Goal: Find specific page/section: Find specific page/section

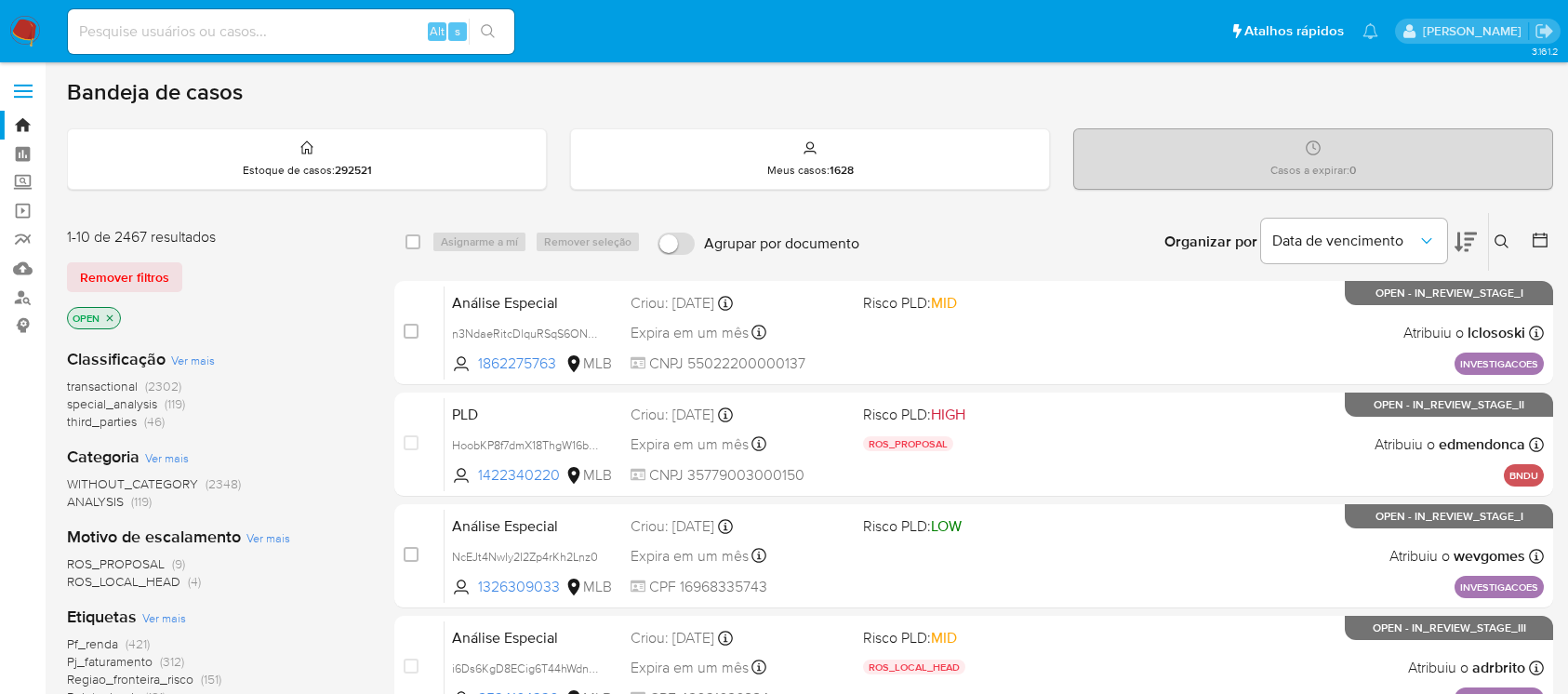
scroll to position [164, 0]
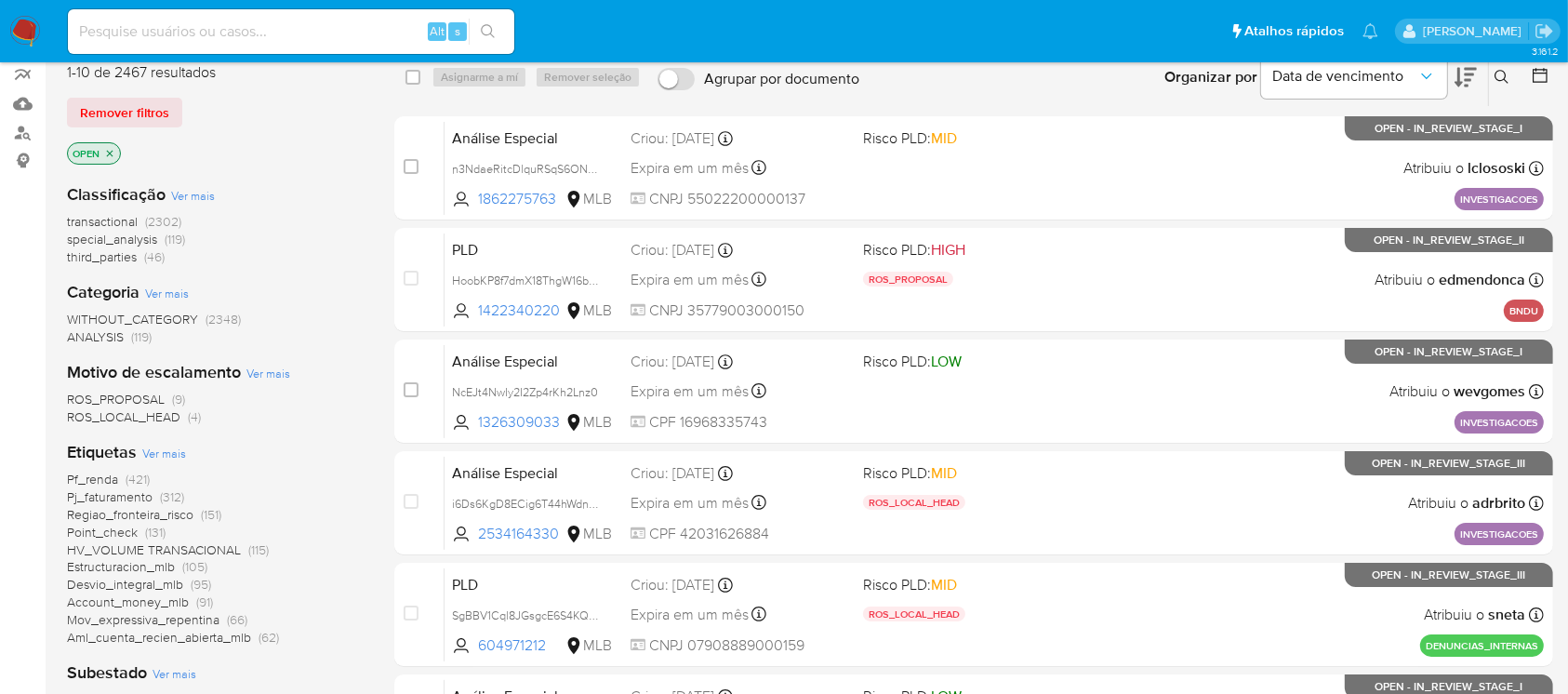
click at [201, 43] on div "Alt s" at bounding box center [291, 31] width 446 height 45
click at [171, 29] on input at bounding box center [291, 31] width 446 height 24
paste input "2131656725"
type input "2131656725"
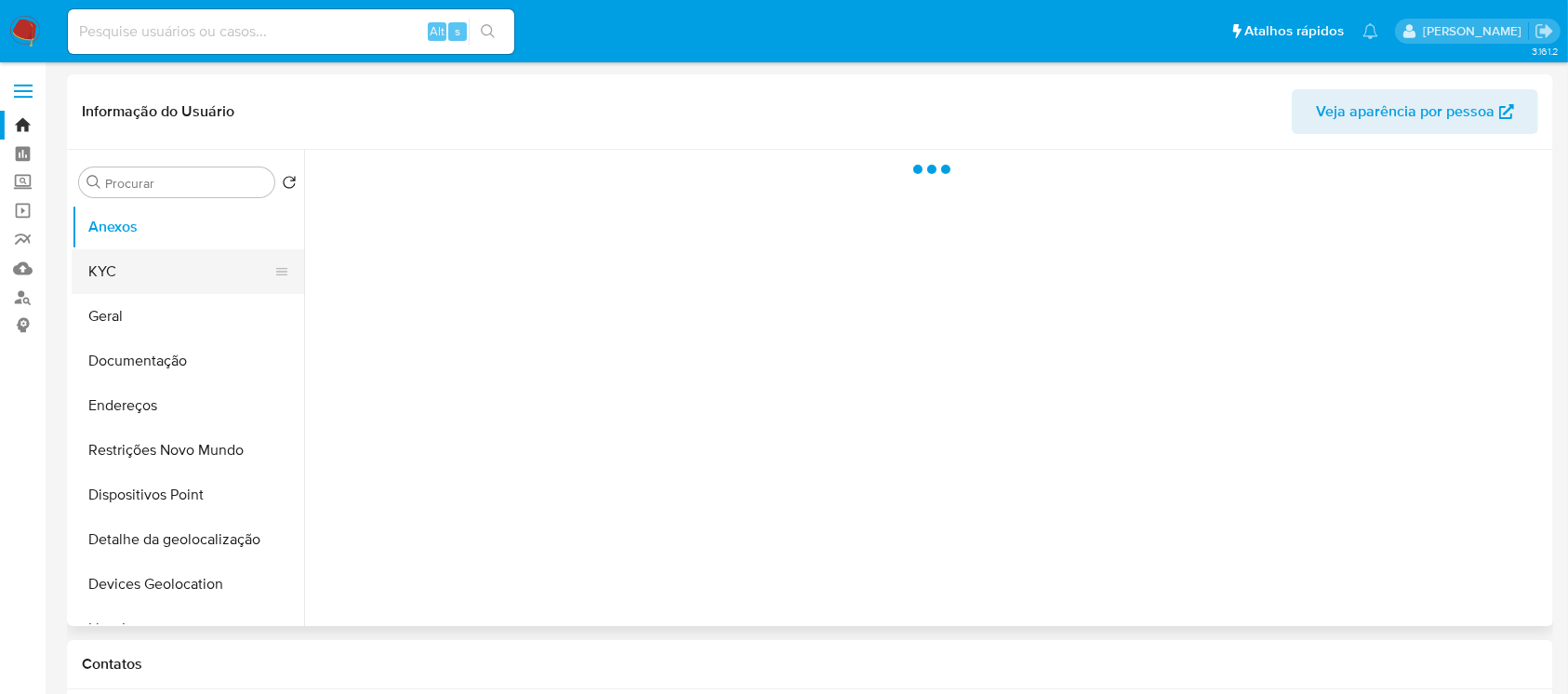
select select "10"
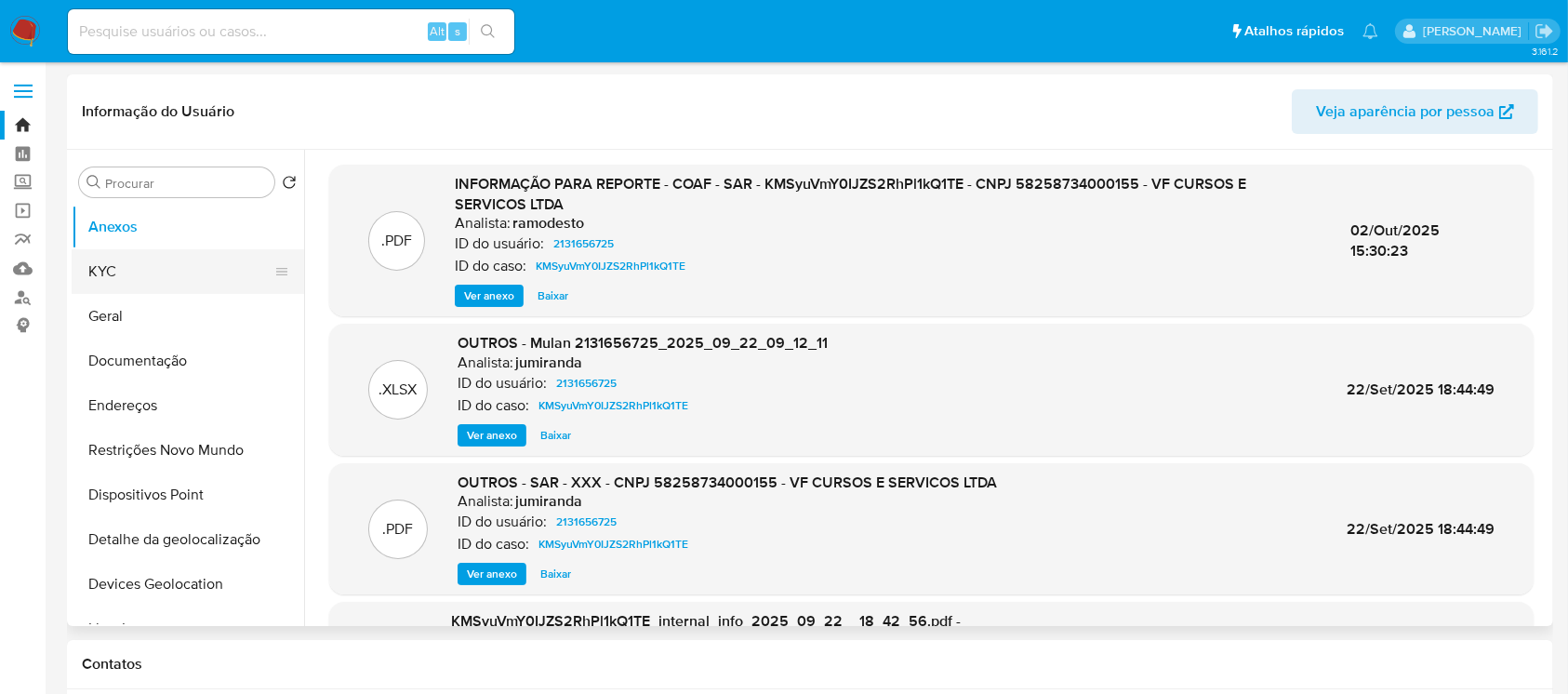
click at [124, 284] on button "KYC" at bounding box center [180, 272] width 217 height 45
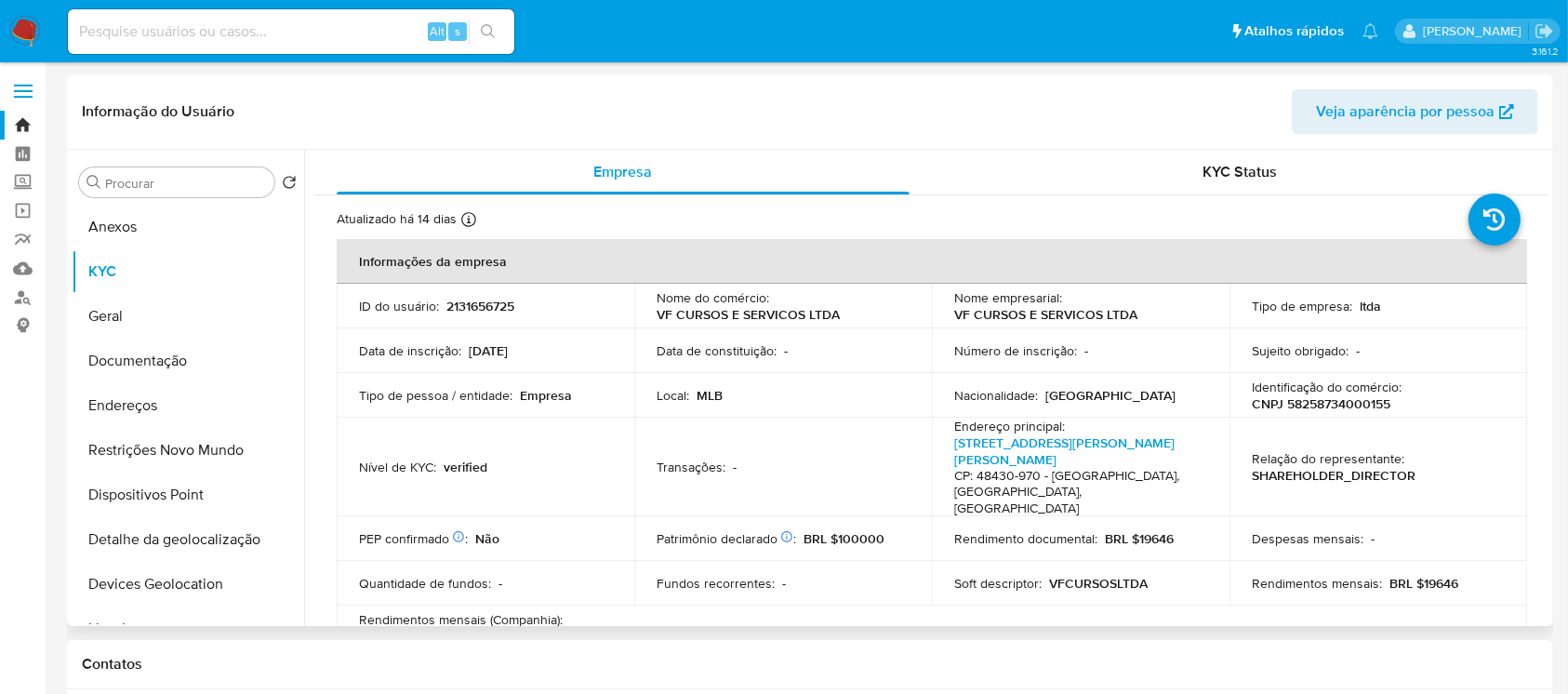
scroll to position [164, 0]
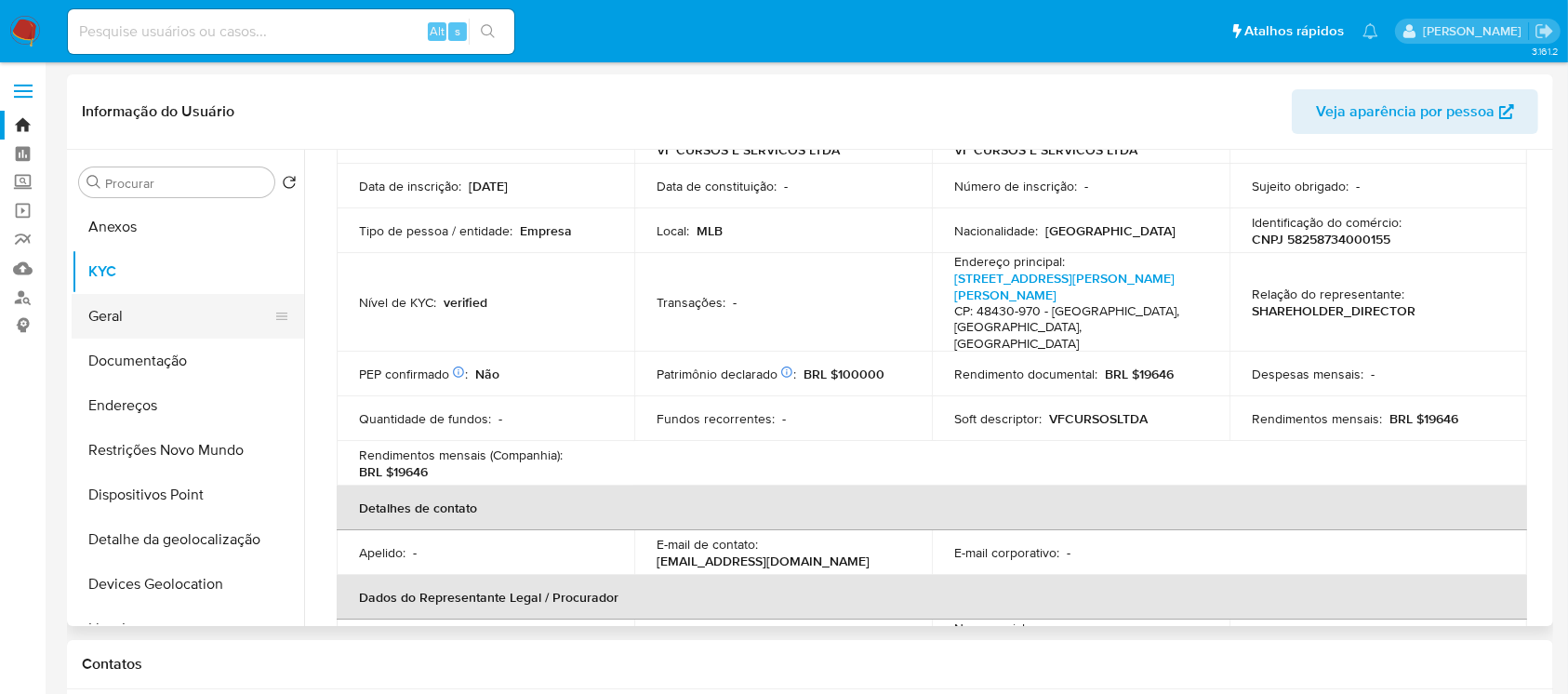
click at [178, 316] on button "Geral" at bounding box center [180, 316] width 217 height 45
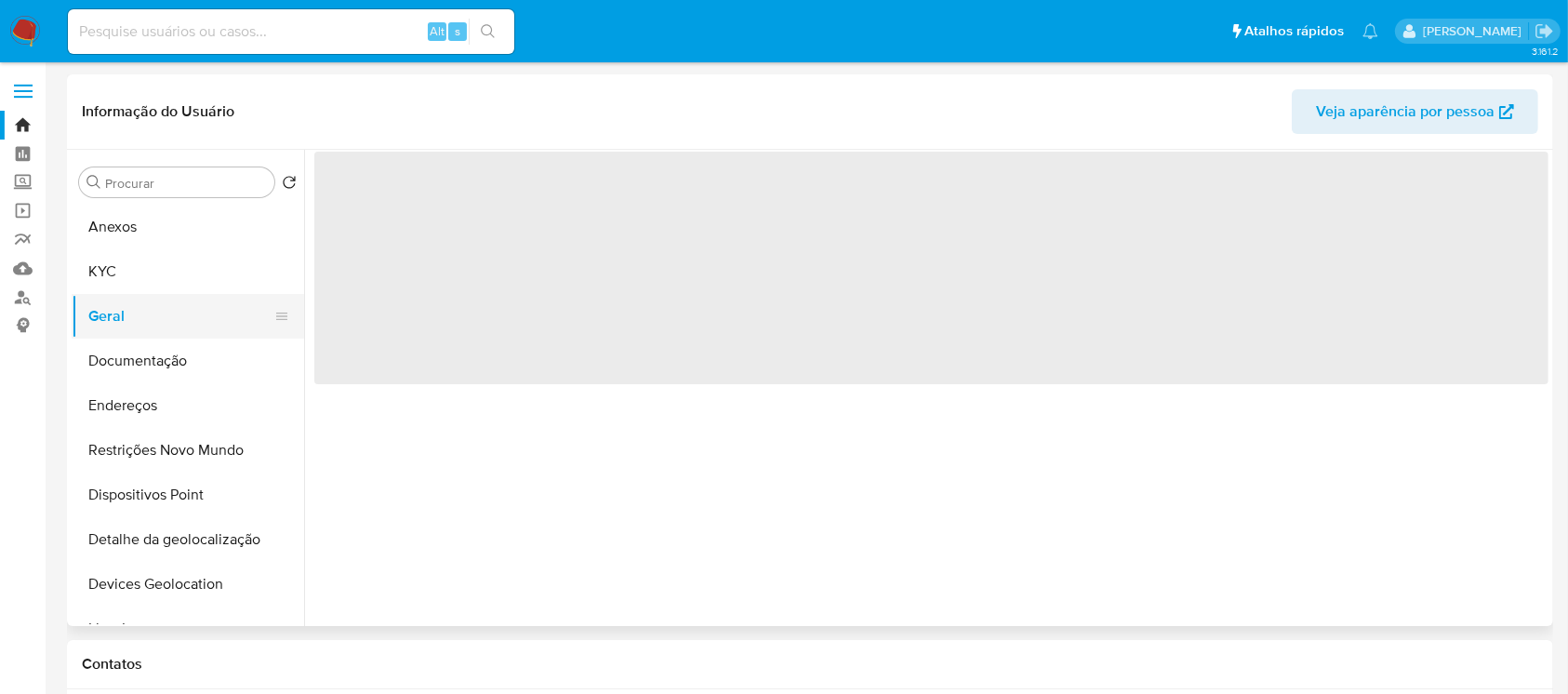
scroll to position [0, 0]
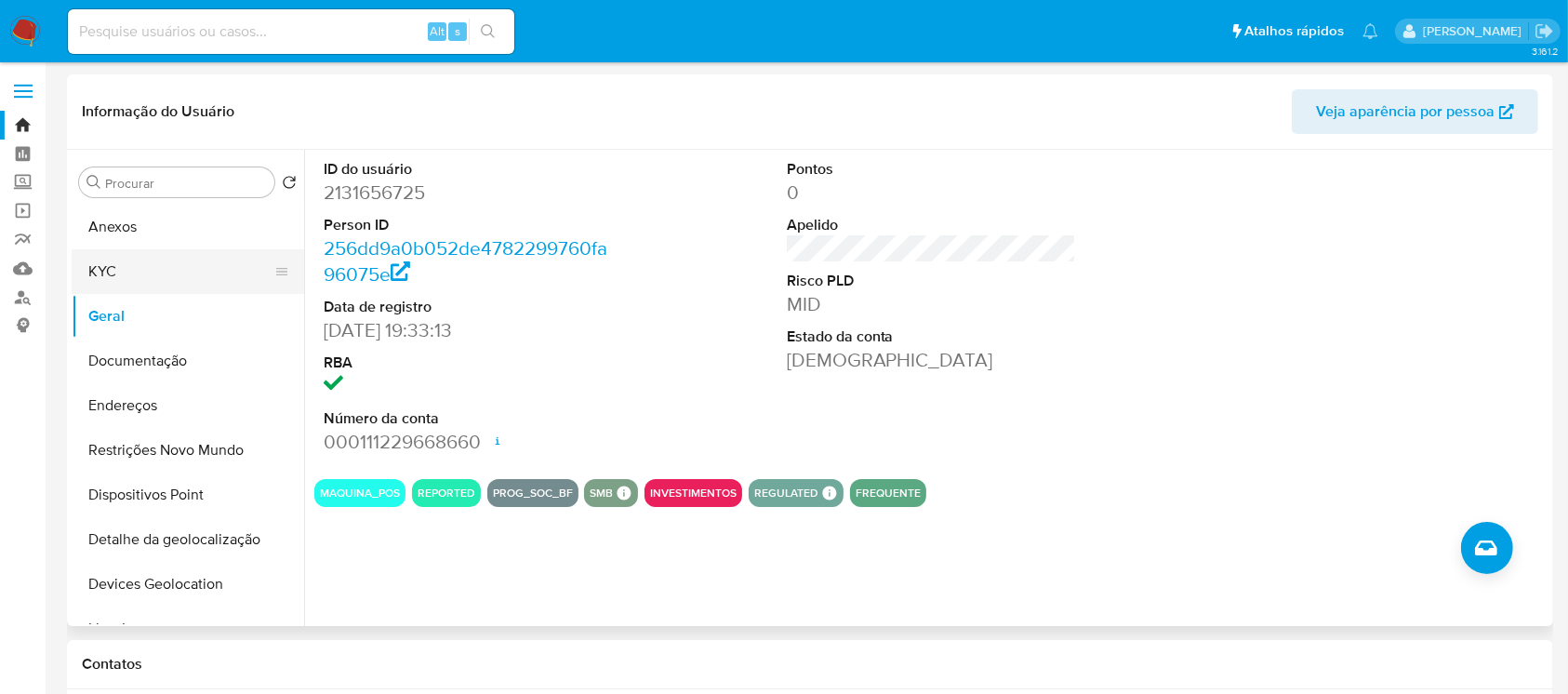
click at [137, 268] on button "KYC" at bounding box center [180, 272] width 217 height 45
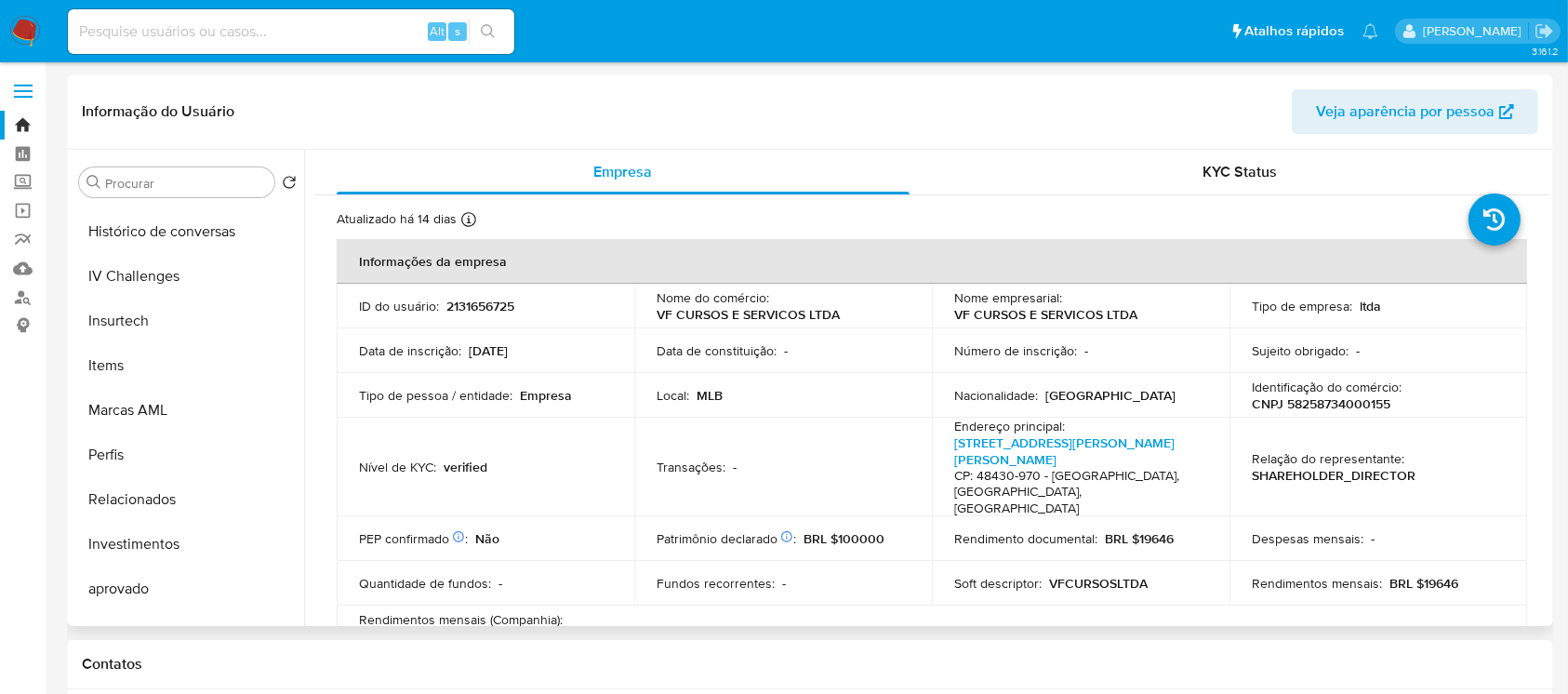
scroll to position [633, 0]
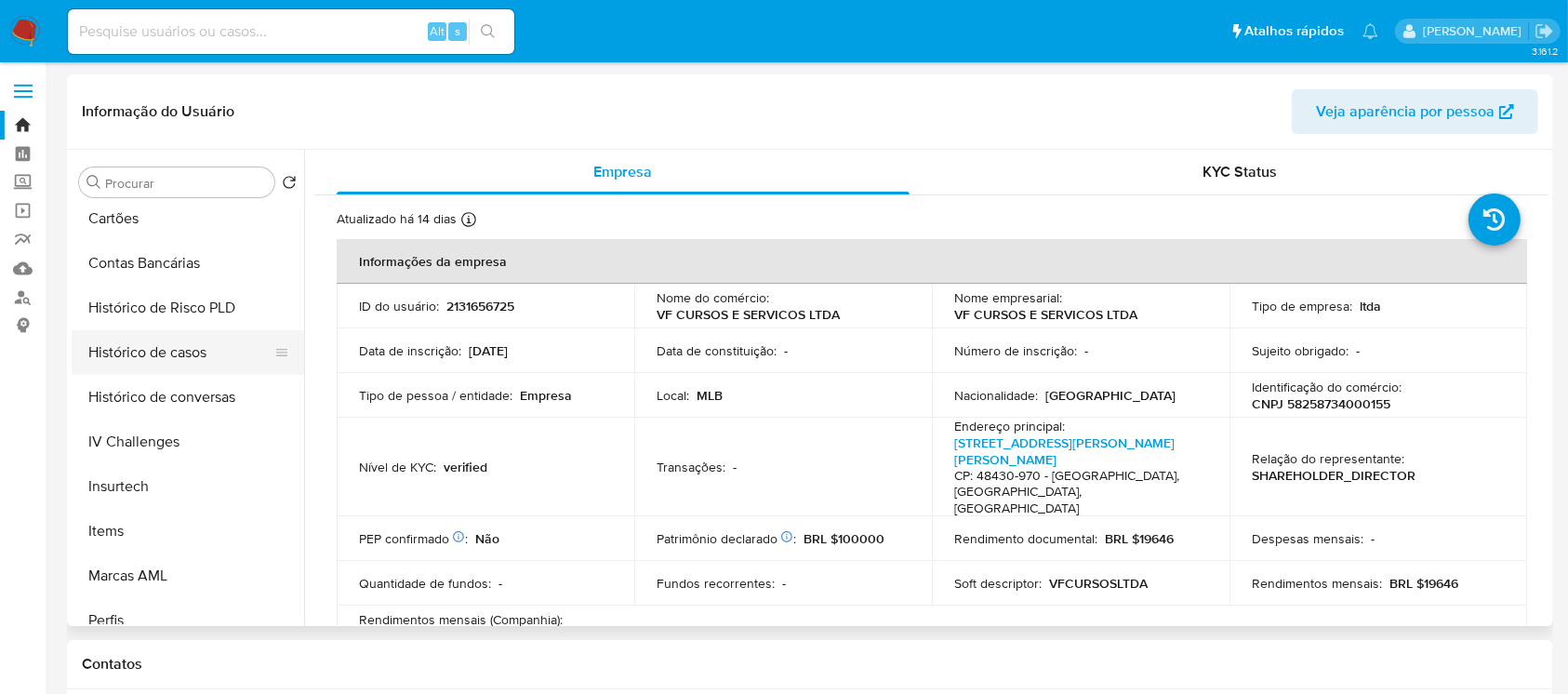
click at [108, 351] on button "Histórico de casos" at bounding box center [180, 352] width 217 height 45
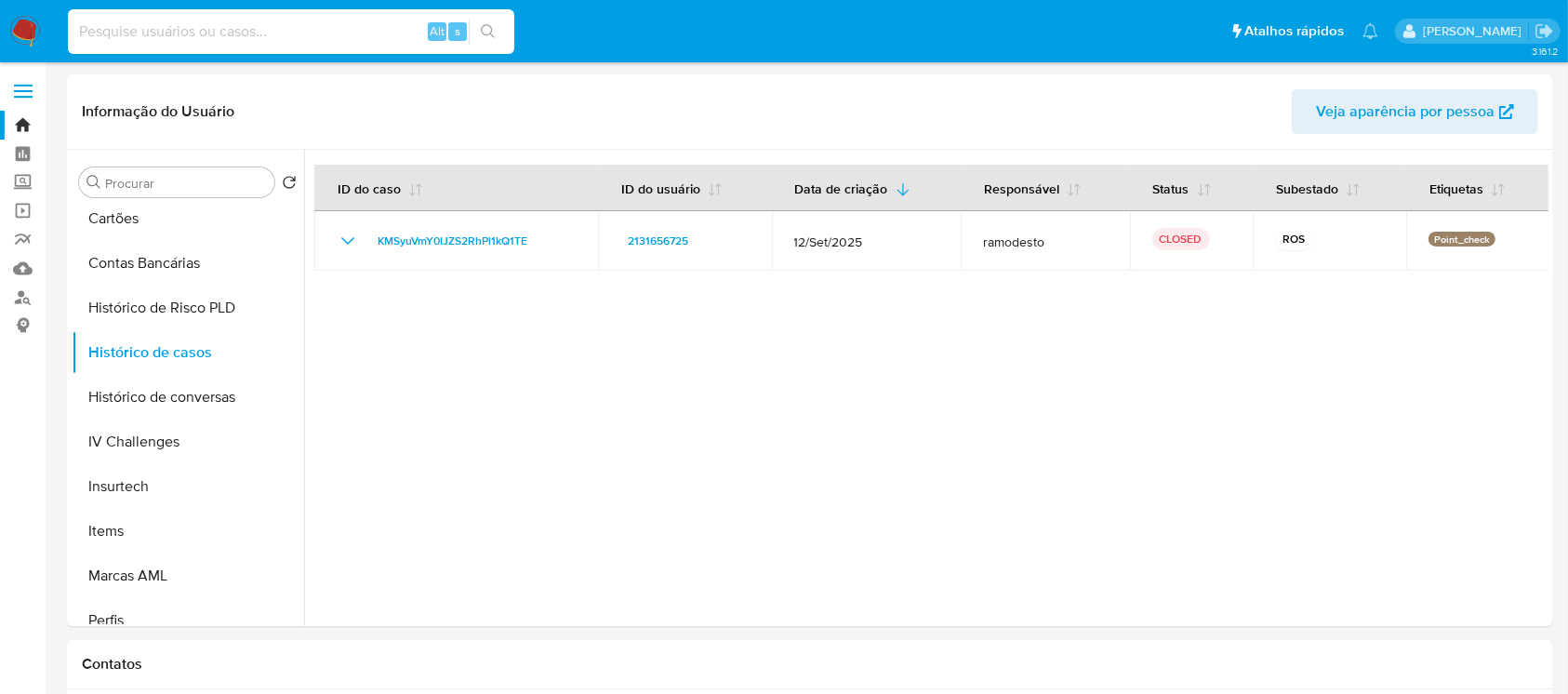
click at [185, 39] on input at bounding box center [291, 31] width 446 height 24
paste input "1393249663"
type input "1393249663"
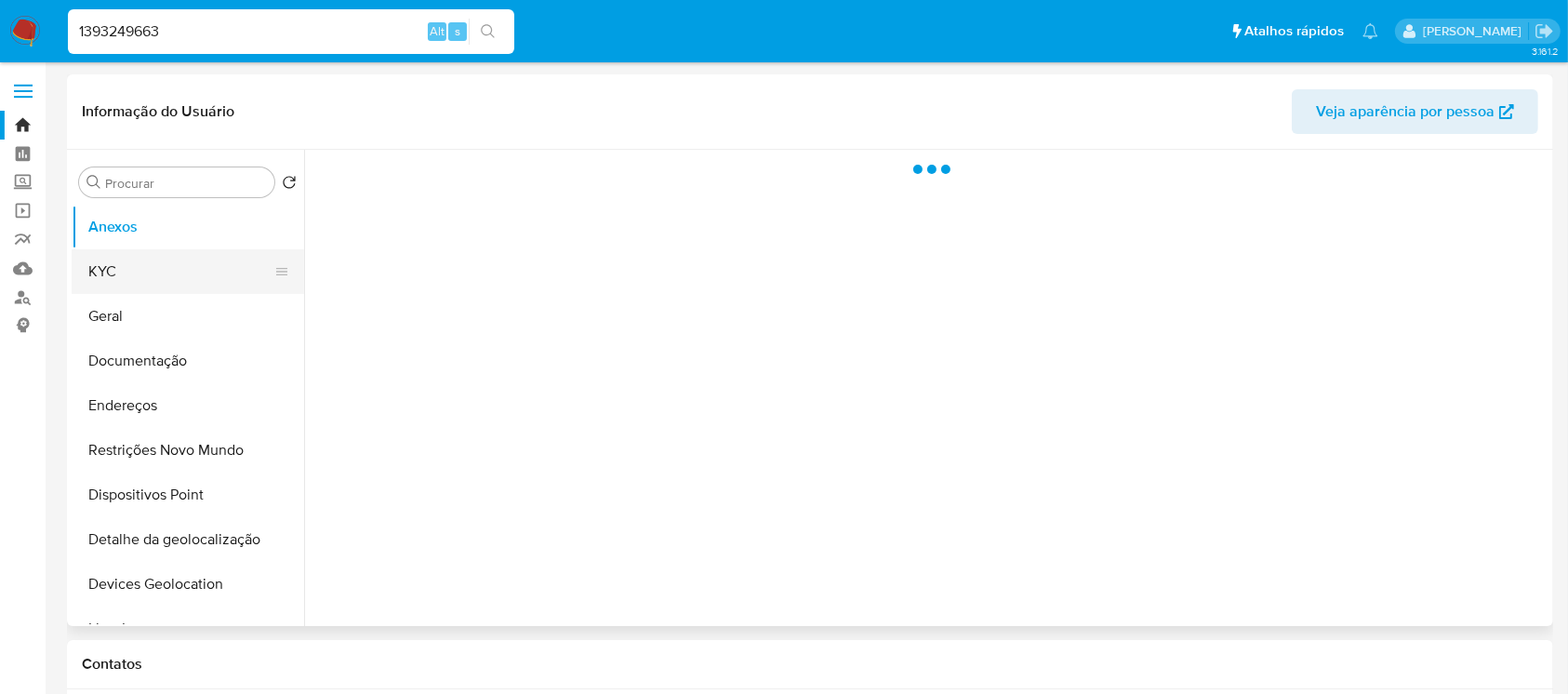
select select "10"
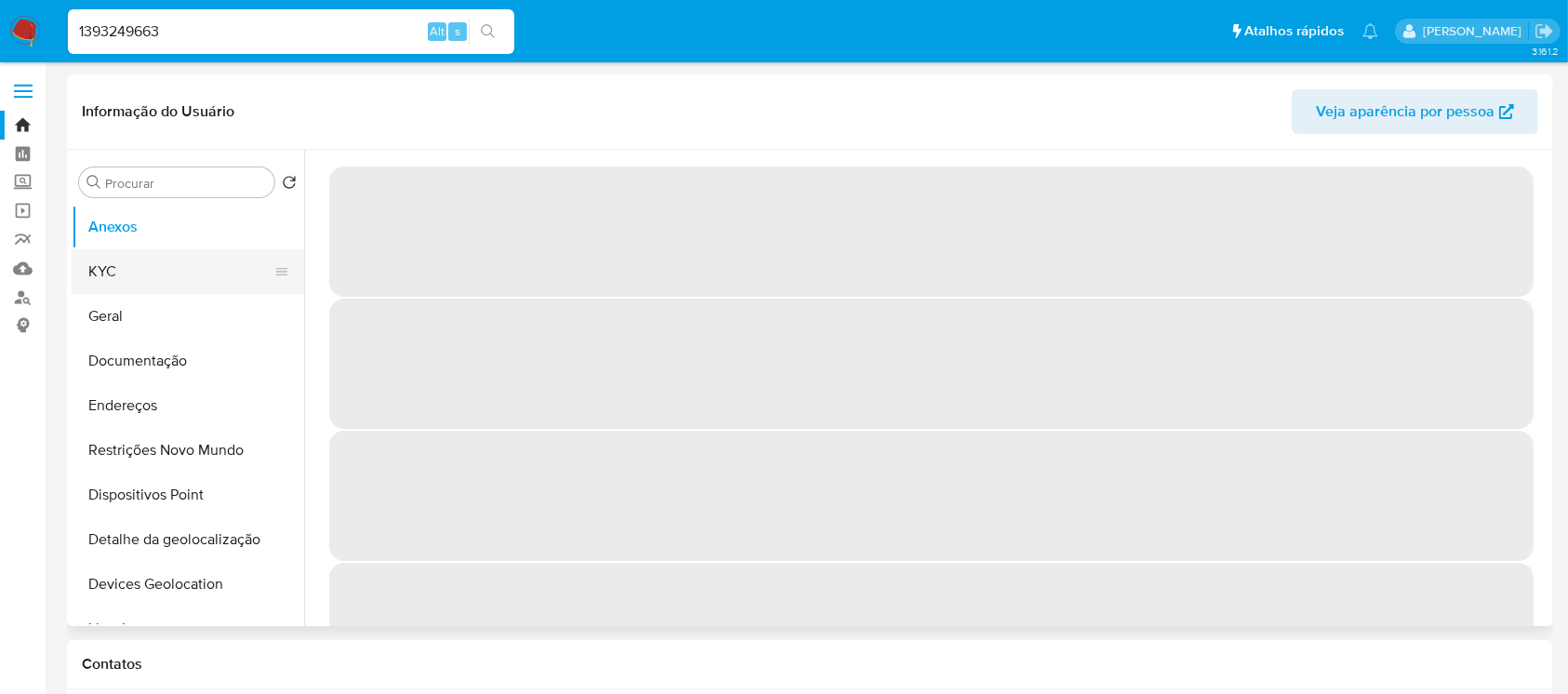
click at [119, 269] on button "KYC" at bounding box center [180, 272] width 217 height 45
